Goal: Transaction & Acquisition: Subscribe to service/newsletter

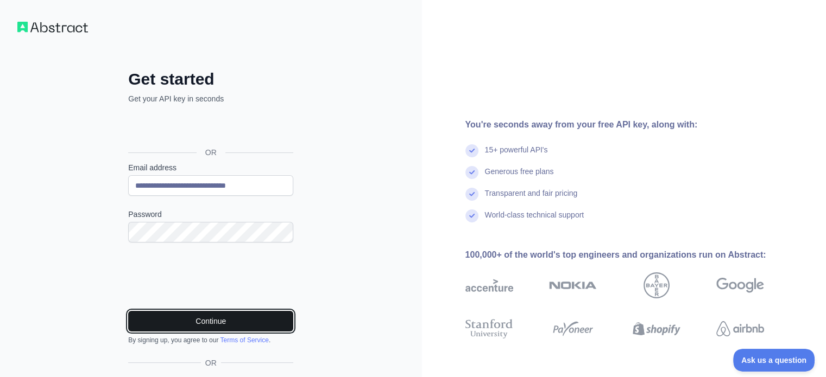
click at [179, 324] on button "Continue" at bounding box center [210, 321] width 165 height 21
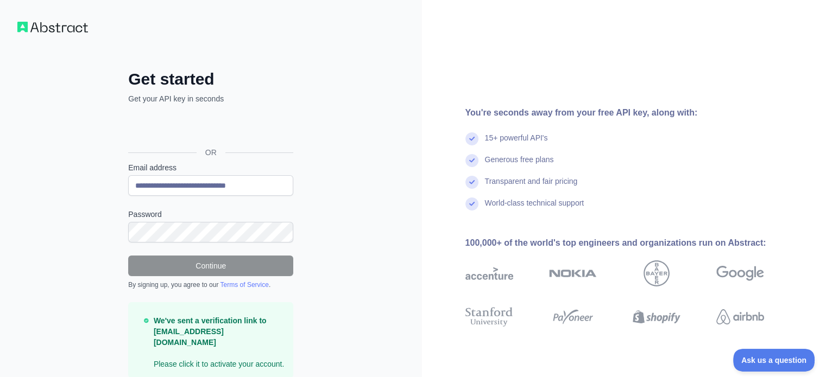
scroll to position [32, 0]
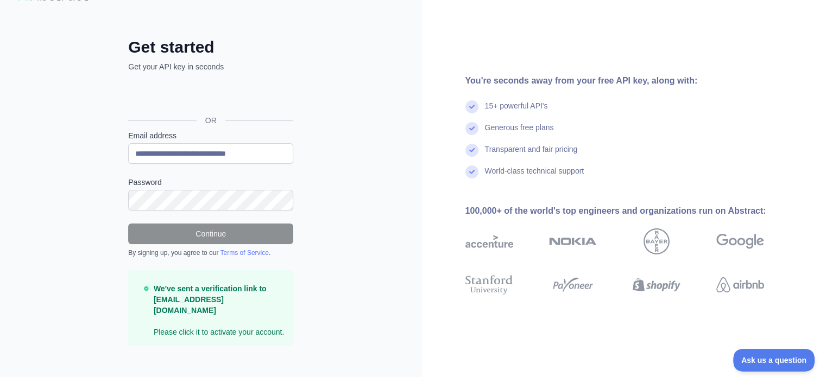
click at [178, 321] on p "We've sent a verification link to phantrinh.phantrinh1827@gmail.com Please clic…" at bounding box center [219, 310] width 131 height 54
click at [274, 268] on form "**********" at bounding box center [210, 238] width 165 height 216
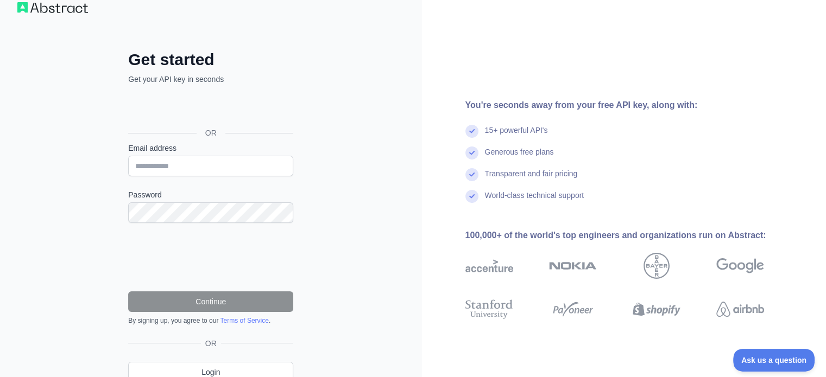
scroll to position [19, 0]
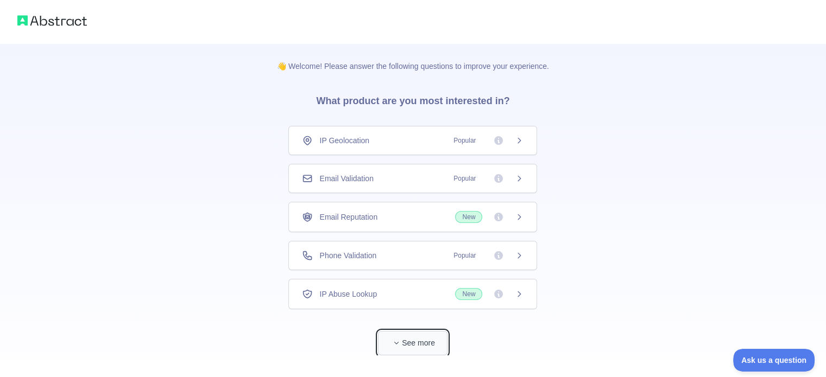
click at [428, 334] on button "See more" at bounding box center [412, 343] width 69 height 24
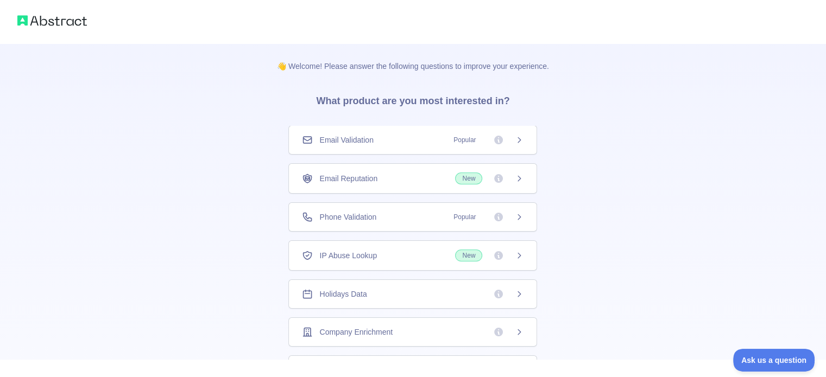
click at [406, 258] on div "IP Abuse Lookup New" at bounding box center [412, 256] width 221 height 12
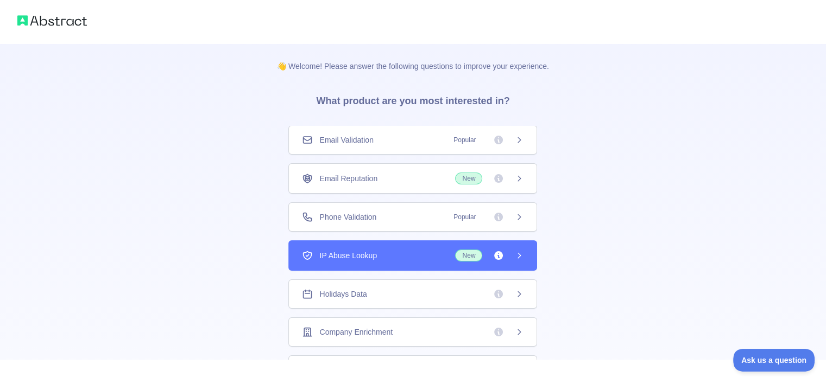
click at [406, 258] on div "IP Abuse Lookup New" at bounding box center [412, 256] width 221 height 12
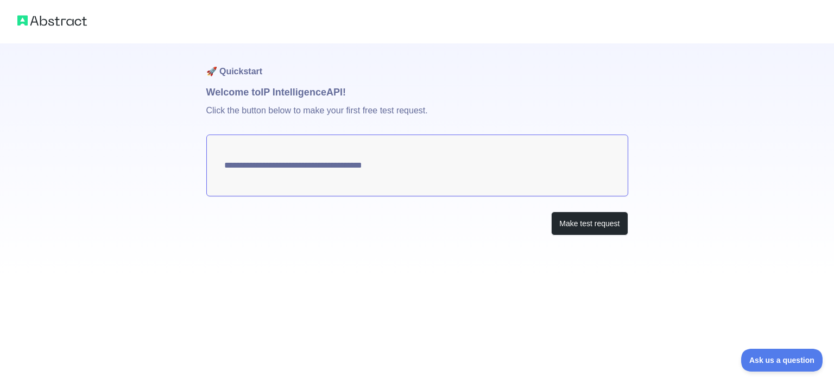
type textarea "**********"
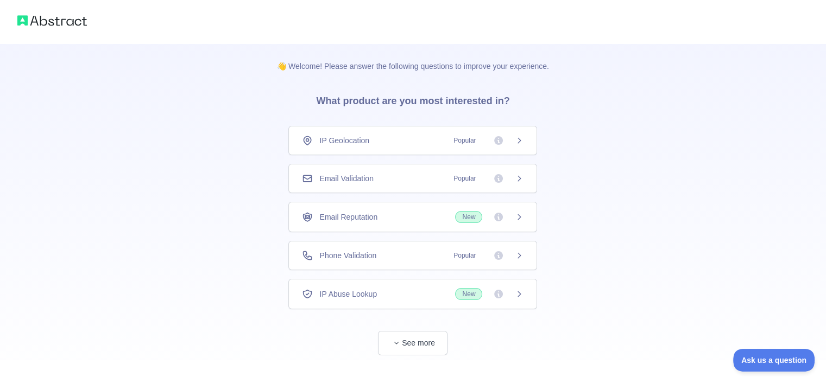
scroll to position [20, 0]
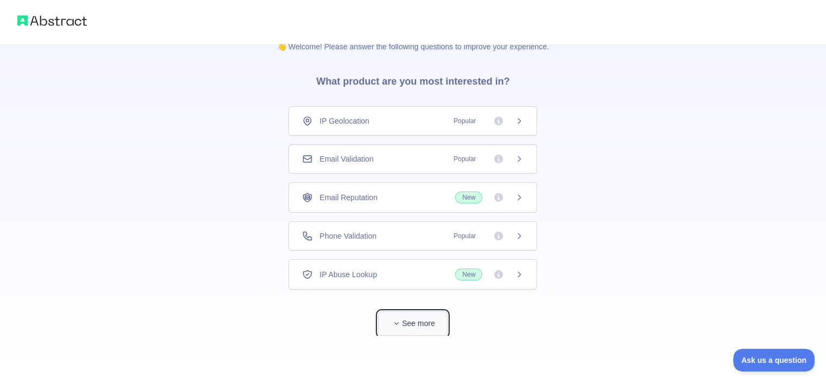
click at [399, 320] on icon "button" at bounding box center [396, 323] width 7 height 7
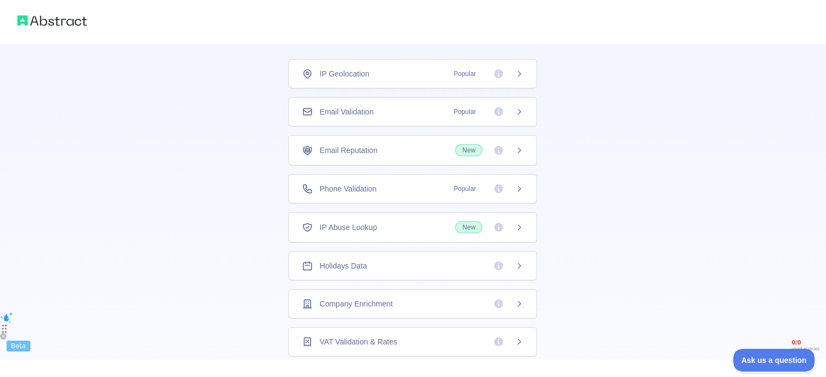
scroll to position [66, 0]
click at [515, 112] on icon at bounding box center [519, 113] width 9 height 9
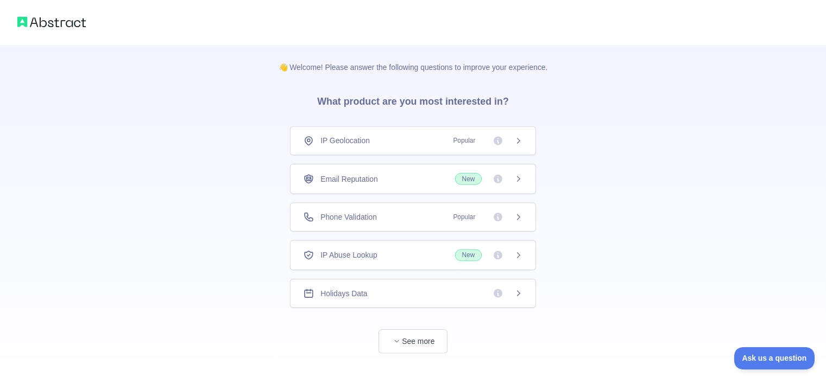
scroll to position [20, 0]
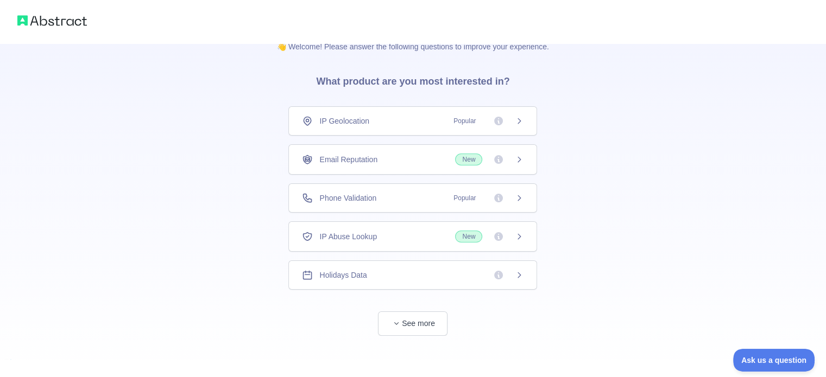
click at [326, 160] on span "Email Reputation" at bounding box center [348, 159] width 58 height 11
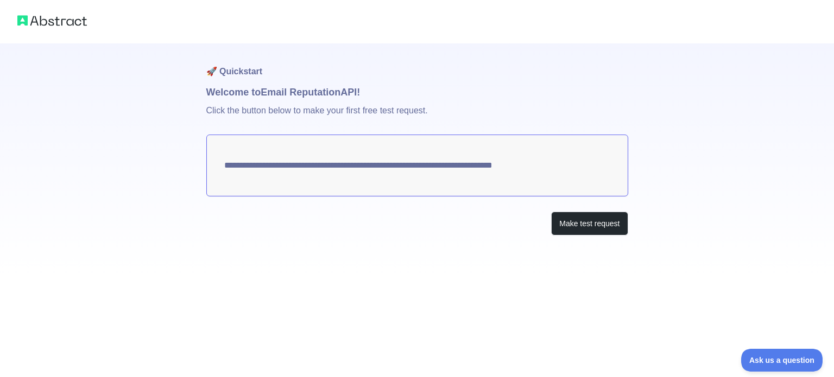
click at [332, 120] on p "Click the button below to make your first free test request." at bounding box center [417, 117] width 422 height 35
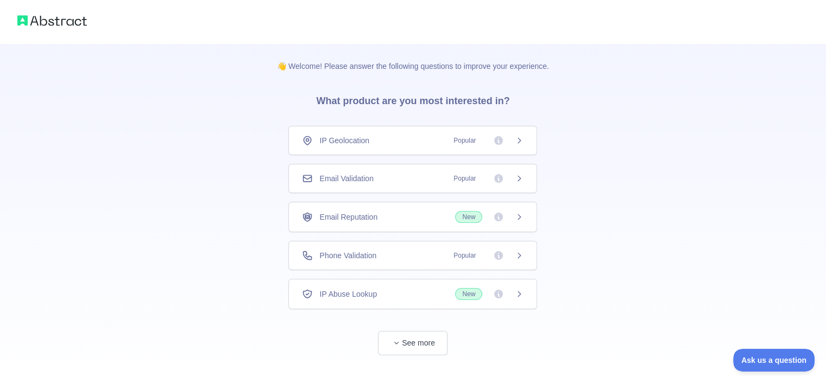
scroll to position [20, 0]
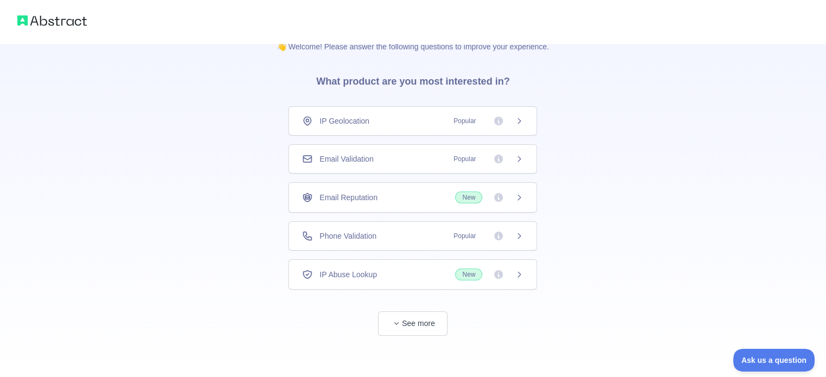
click at [382, 166] on div "Email Validation Popular" at bounding box center [412, 158] width 249 height 29
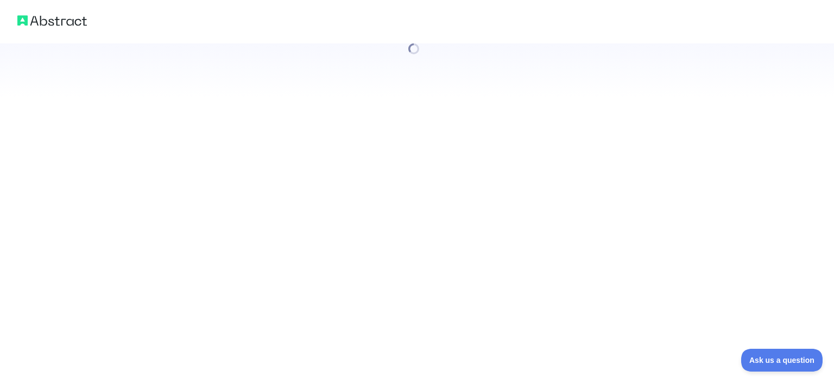
click at [515, 159] on div at bounding box center [417, 188] width 834 height 377
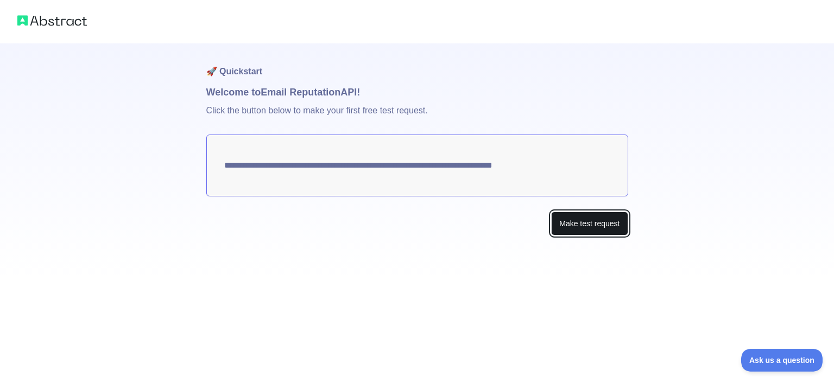
click at [578, 219] on button "Make test request" at bounding box center [589, 224] width 77 height 24
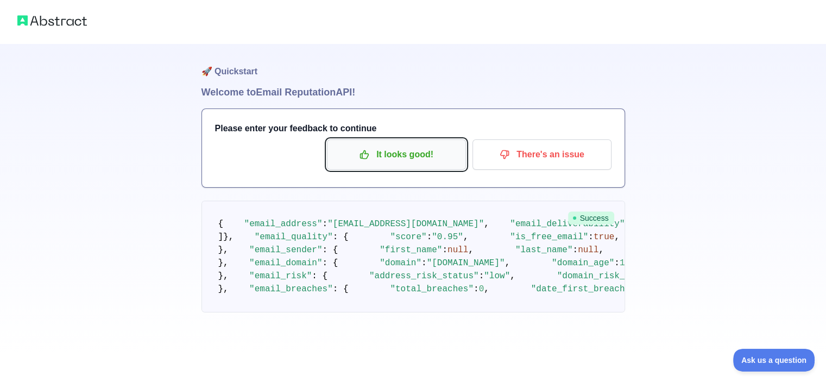
click at [417, 151] on p "It looks good!" at bounding box center [396, 154] width 123 height 18
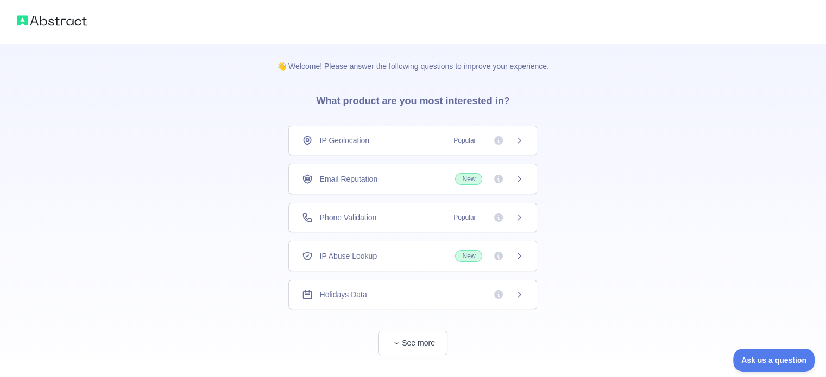
scroll to position [20, 0]
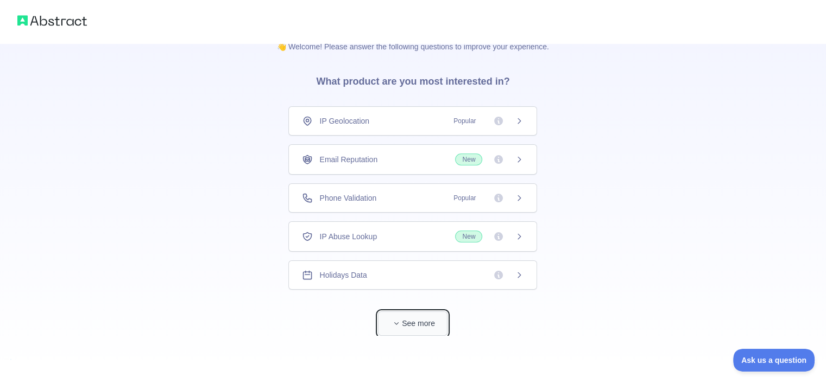
click at [408, 325] on button "See more" at bounding box center [412, 324] width 69 height 24
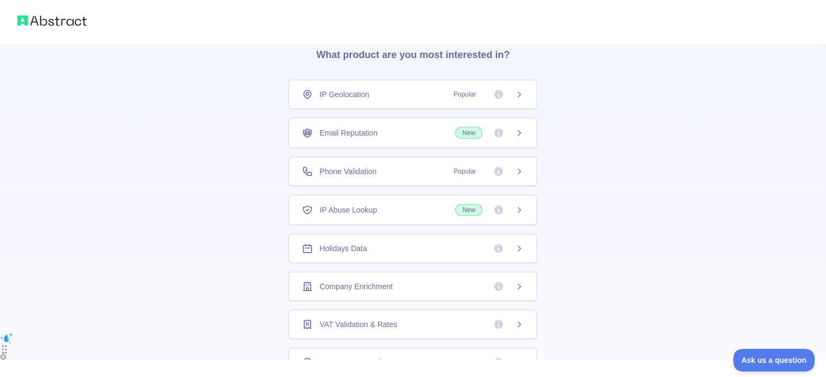
scroll to position [0, 0]
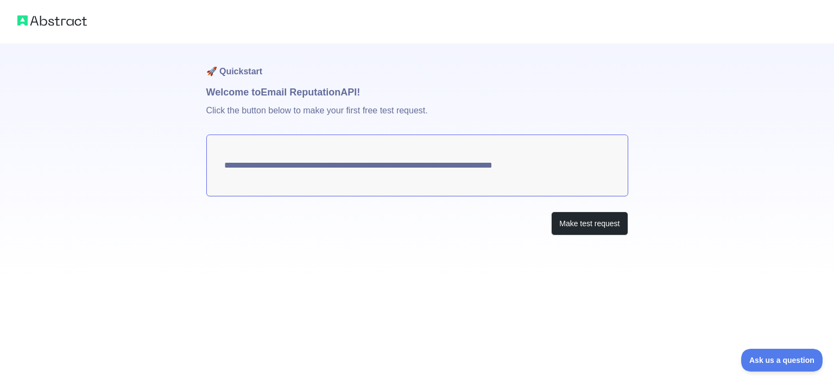
click at [425, 43] on div at bounding box center [417, 21] width 834 height 43
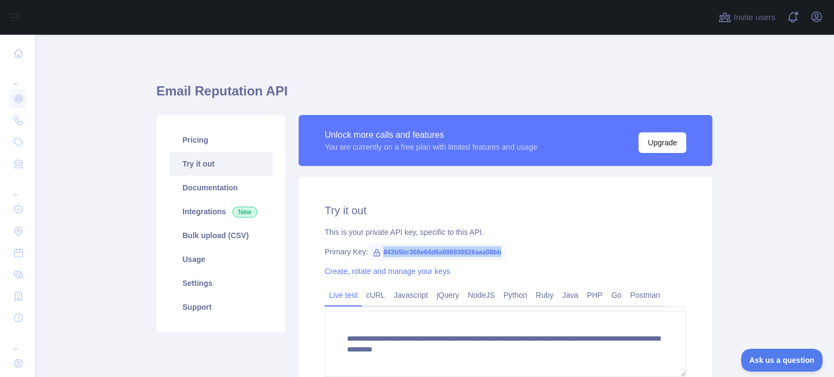
drag, startPoint x: 376, startPoint y: 251, endPoint x: 497, endPoint y: 253, distance: 121.6
click at [497, 253] on span "843b5bc366e64d6a886938826aaa08bb" at bounding box center [436, 252] width 137 height 16
copy span "843b5bc366e64d6a886938826aaa08bb"
